Goal: Find specific page/section: Find specific page/section

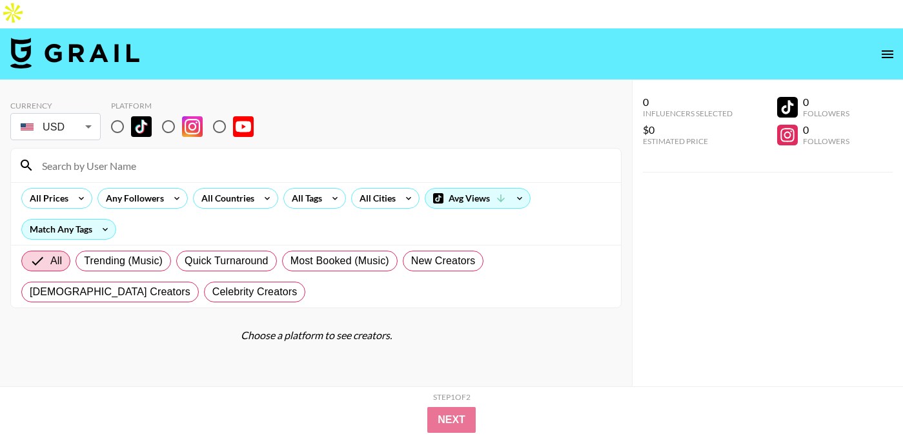
click at [117, 113] on input "radio" at bounding box center [117, 126] width 27 height 27
radio input "true"
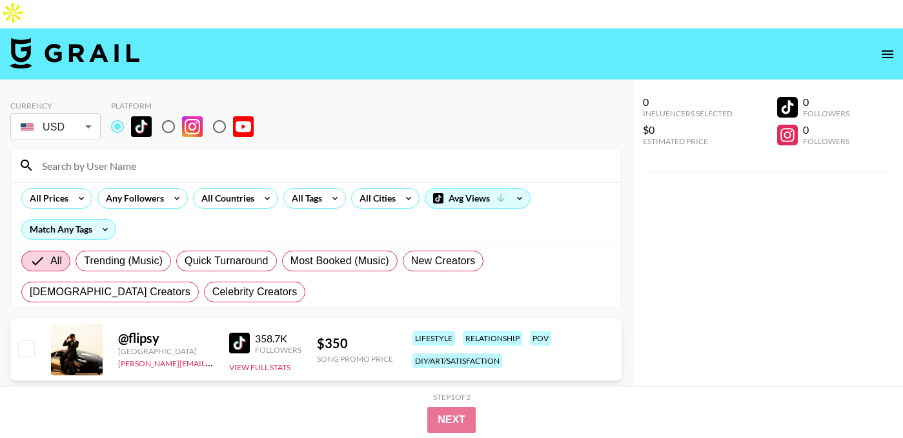
click at [124, 155] on input at bounding box center [323, 165] width 579 height 21
paste input "calebnandrea"
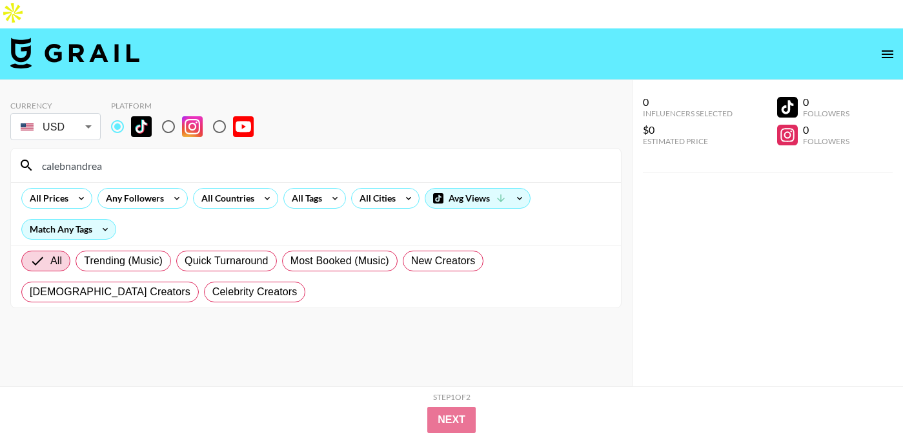
click at [45, 155] on input "calebnandrea" at bounding box center [323, 165] width 579 height 21
click at [154, 155] on input "calebnandrea" at bounding box center [323, 165] width 579 height 21
paste input "heyennehinojos"
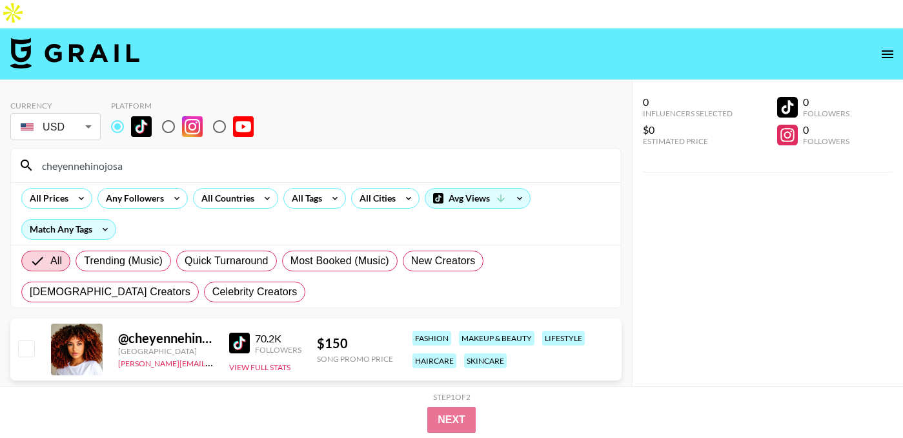
click at [233, 155] on input "cheyennehinojosa" at bounding box center [323, 165] width 579 height 21
paste input "purabrilo"
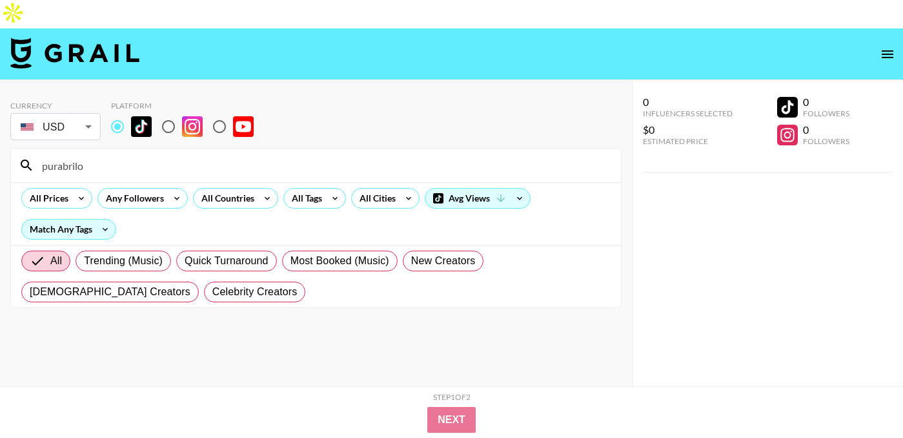
click at [44, 155] on input "purabrilo" at bounding box center [323, 165] width 579 height 21
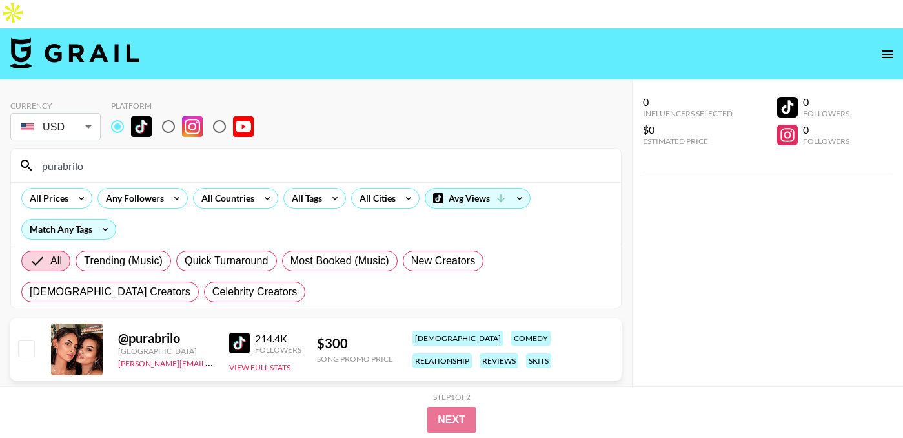
click at [195, 155] on input "purabrilo" at bounding box center [323, 165] width 579 height 21
paste input "atx_genie199"
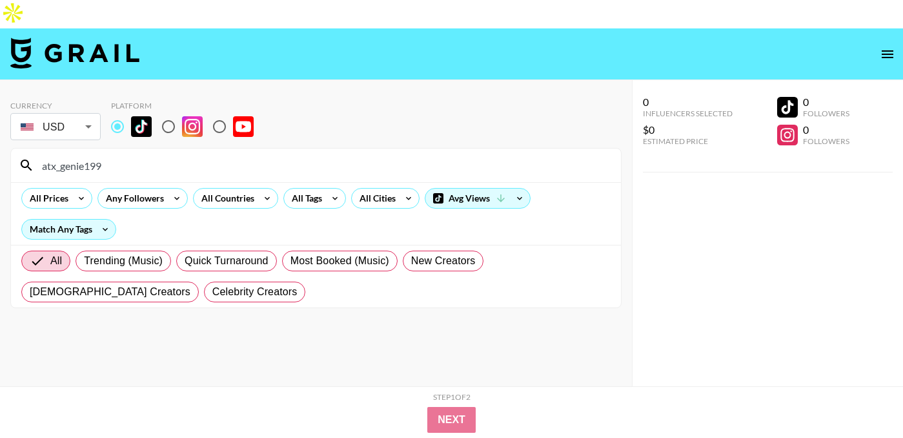
click at [43, 155] on input "atx_genie199" at bounding box center [323, 165] width 579 height 21
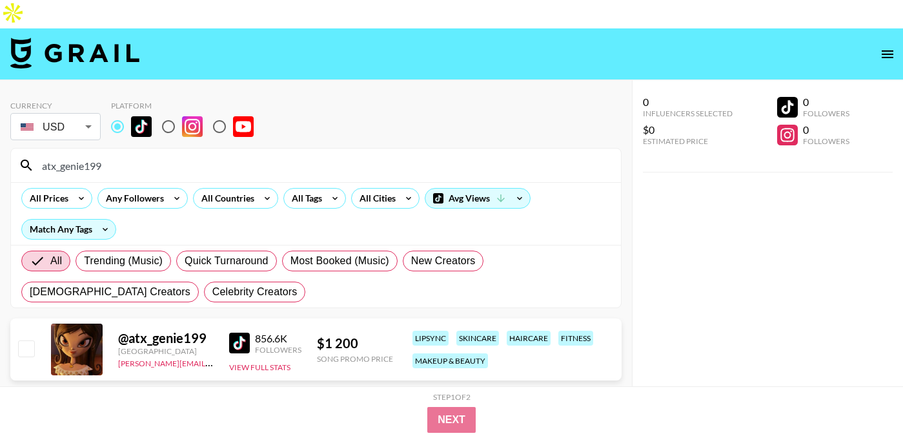
type input "atx_genie199"
